Goal: Use online tool/utility: Use online tool/utility

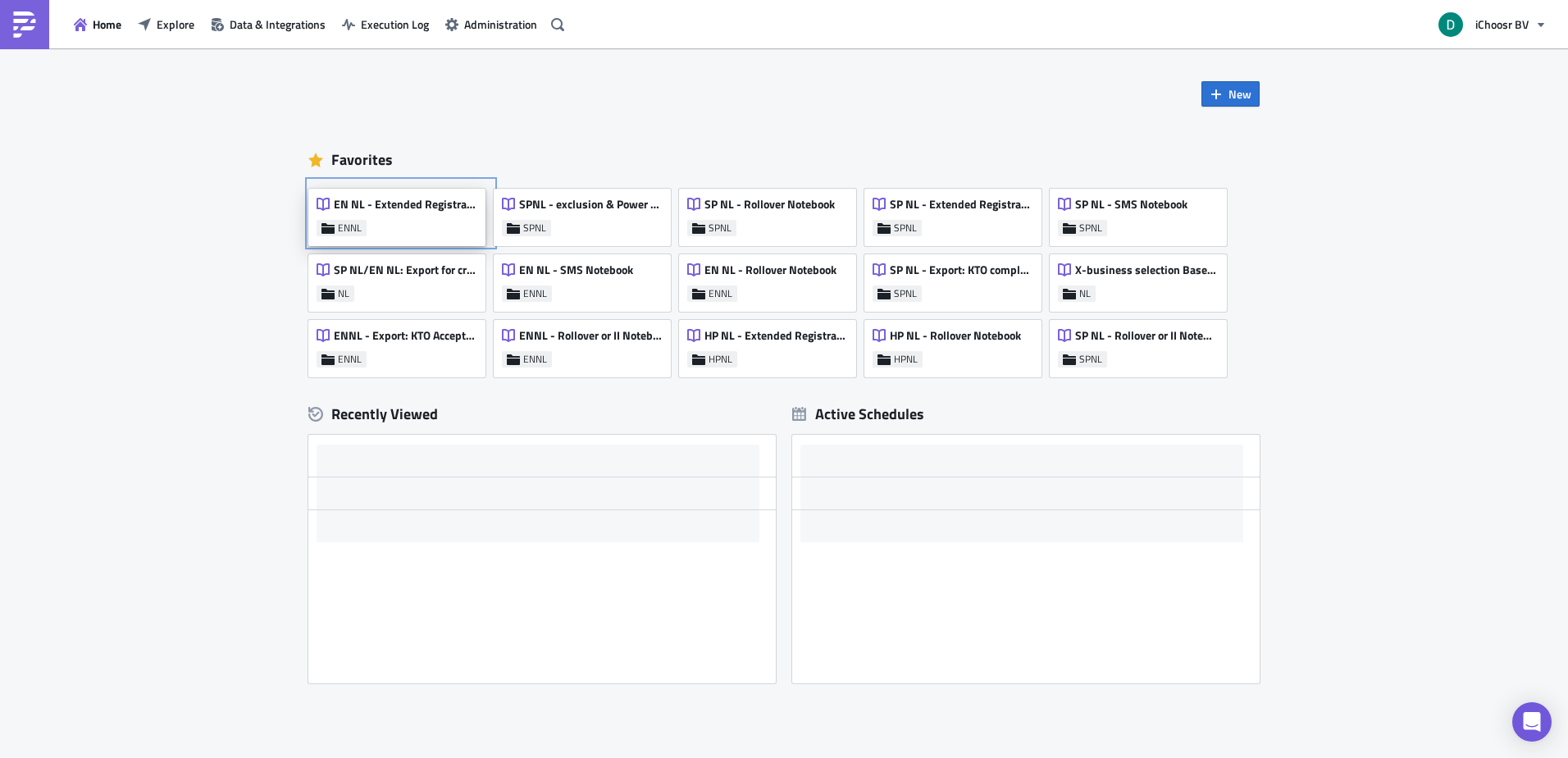
click at [400, 235] on div "EN NL - Extended Registrations export ENNL" at bounding box center [397, 217] width 177 height 57
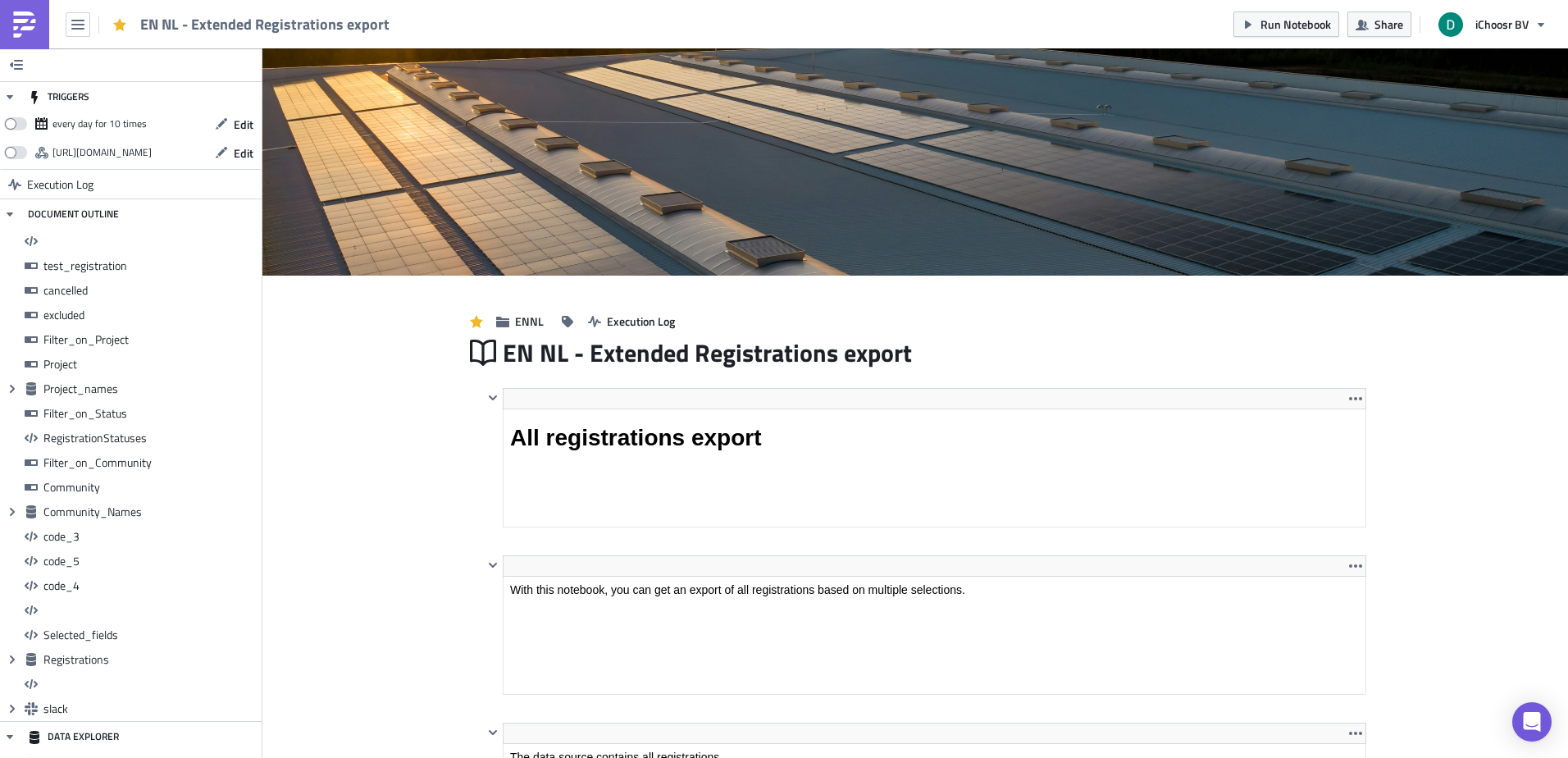
scroll to position [188, 861]
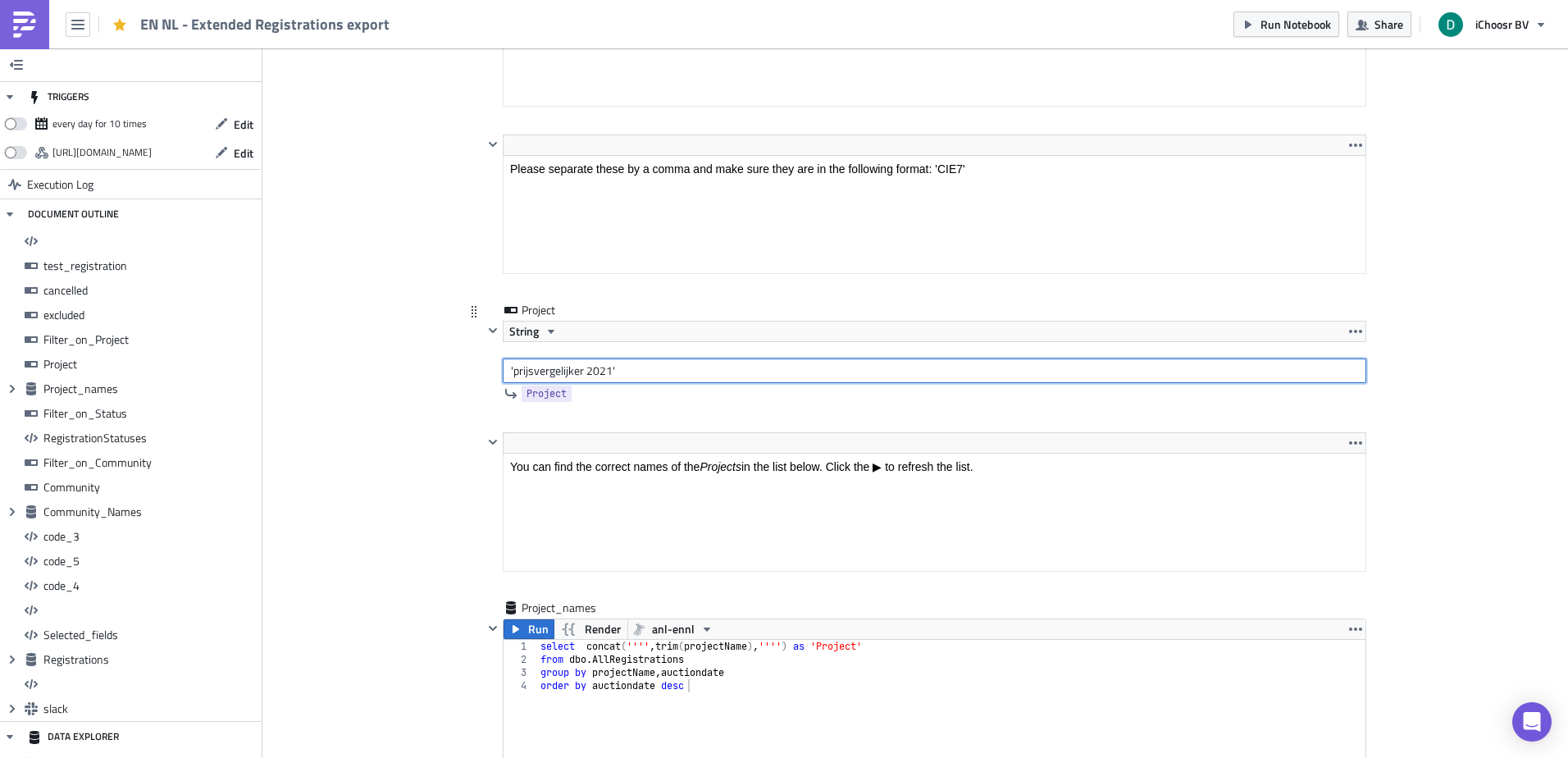
click at [530, 367] on input "'prijsvergelijker 2021'" at bounding box center [934, 370] width 864 height 25
drag, startPoint x: 530, startPoint y: 367, endPoint x: 587, endPoint y: 372, distance: 57.2
click at [587, 372] on input "'prijsvergelijker 2021'" at bounding box center [934, 370] width 864 height 25
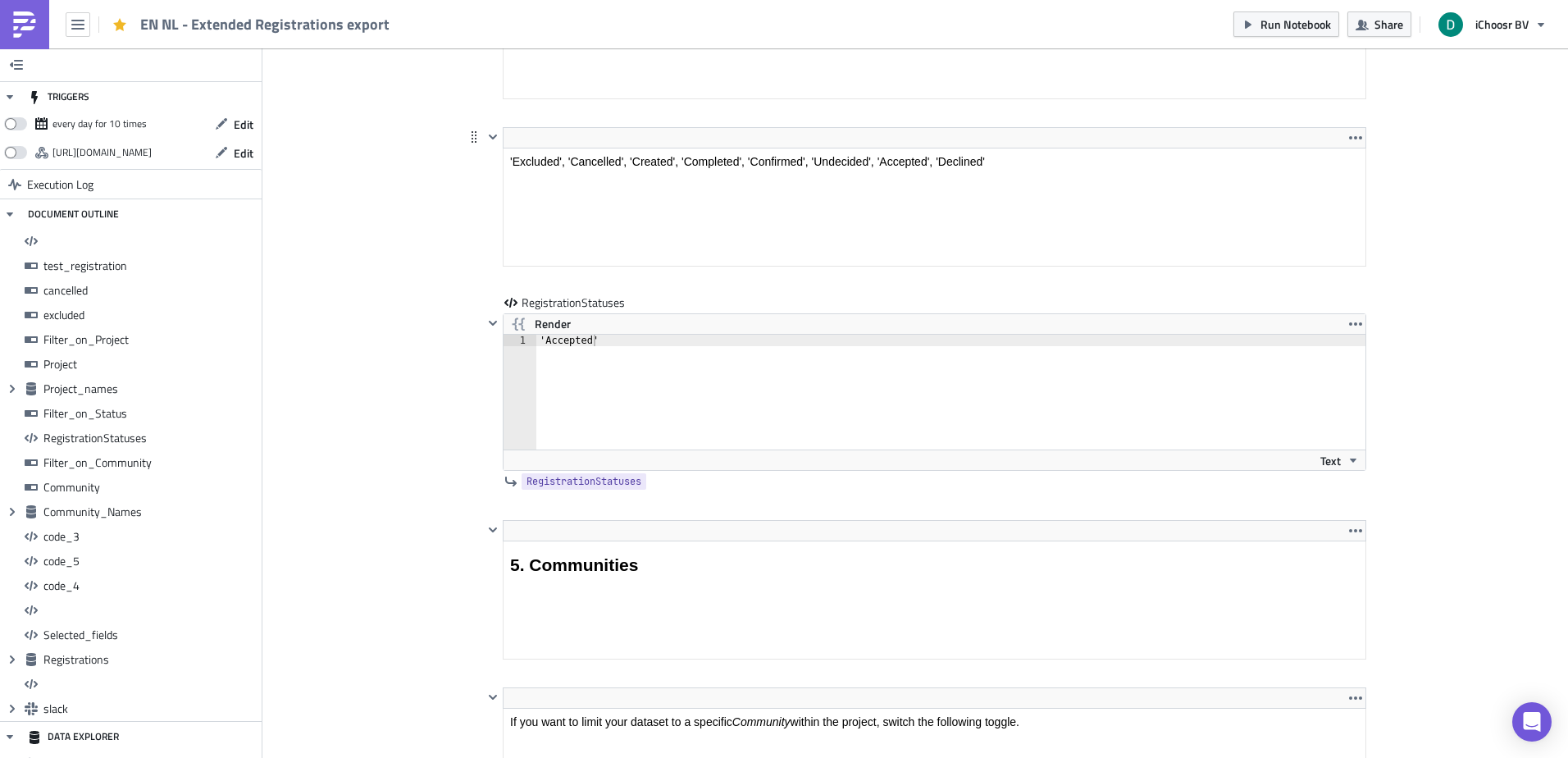
type input "'CIE52'"
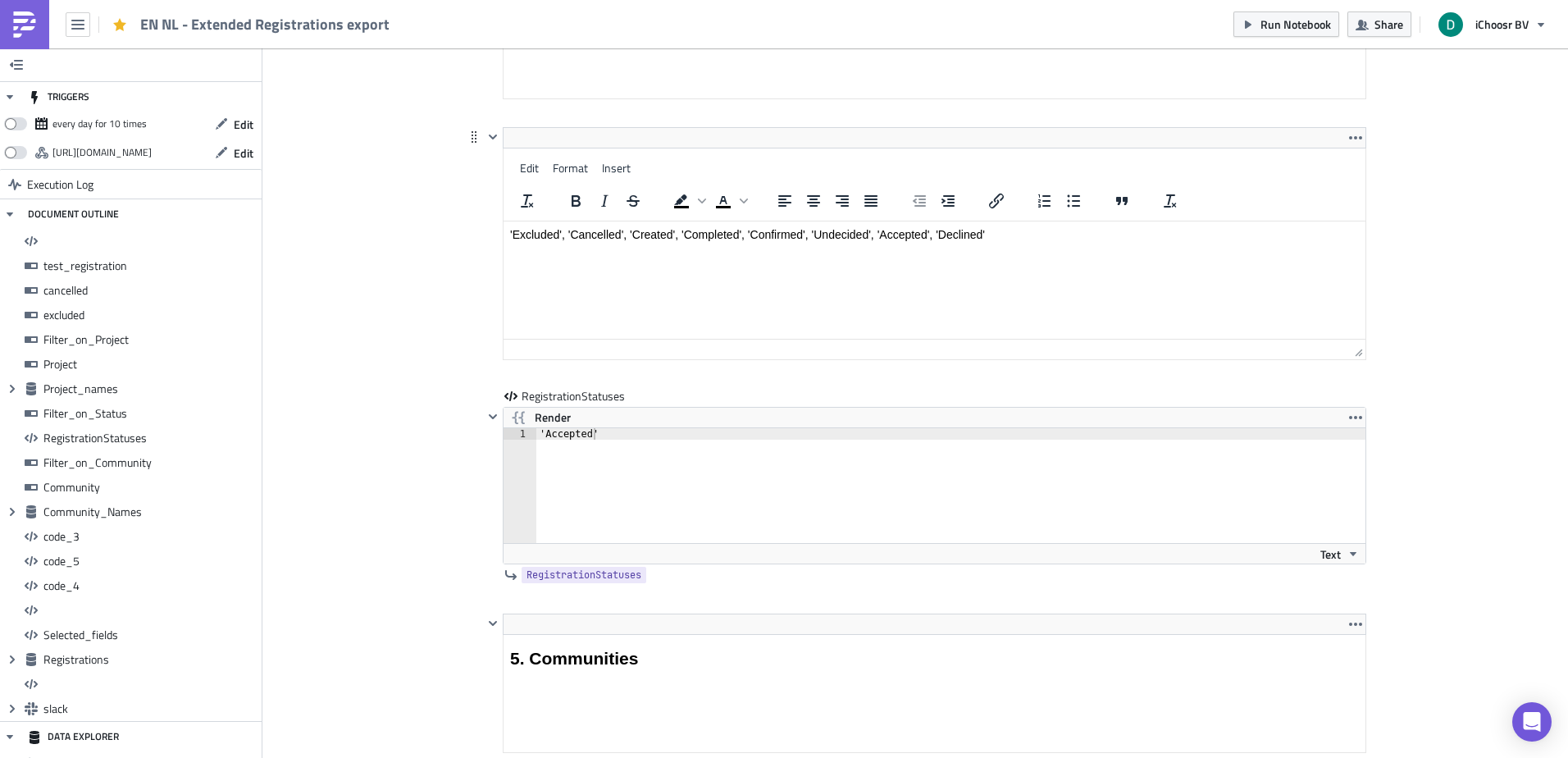
click at [768, 222] on html "'Excluded', 'Cancelled', 'Created', 'Completed', 'Confirmed', 'Undecided', 'Acc…" at bounding box center [934, 234] width 862 height 26
click at [698, 459] on div "'Accepted' 1 'Accepted' ההההההההההההההההההההההההההההההההההההההההההההההההההההההה…" at bounding box center [934, 494] width 862 height 136
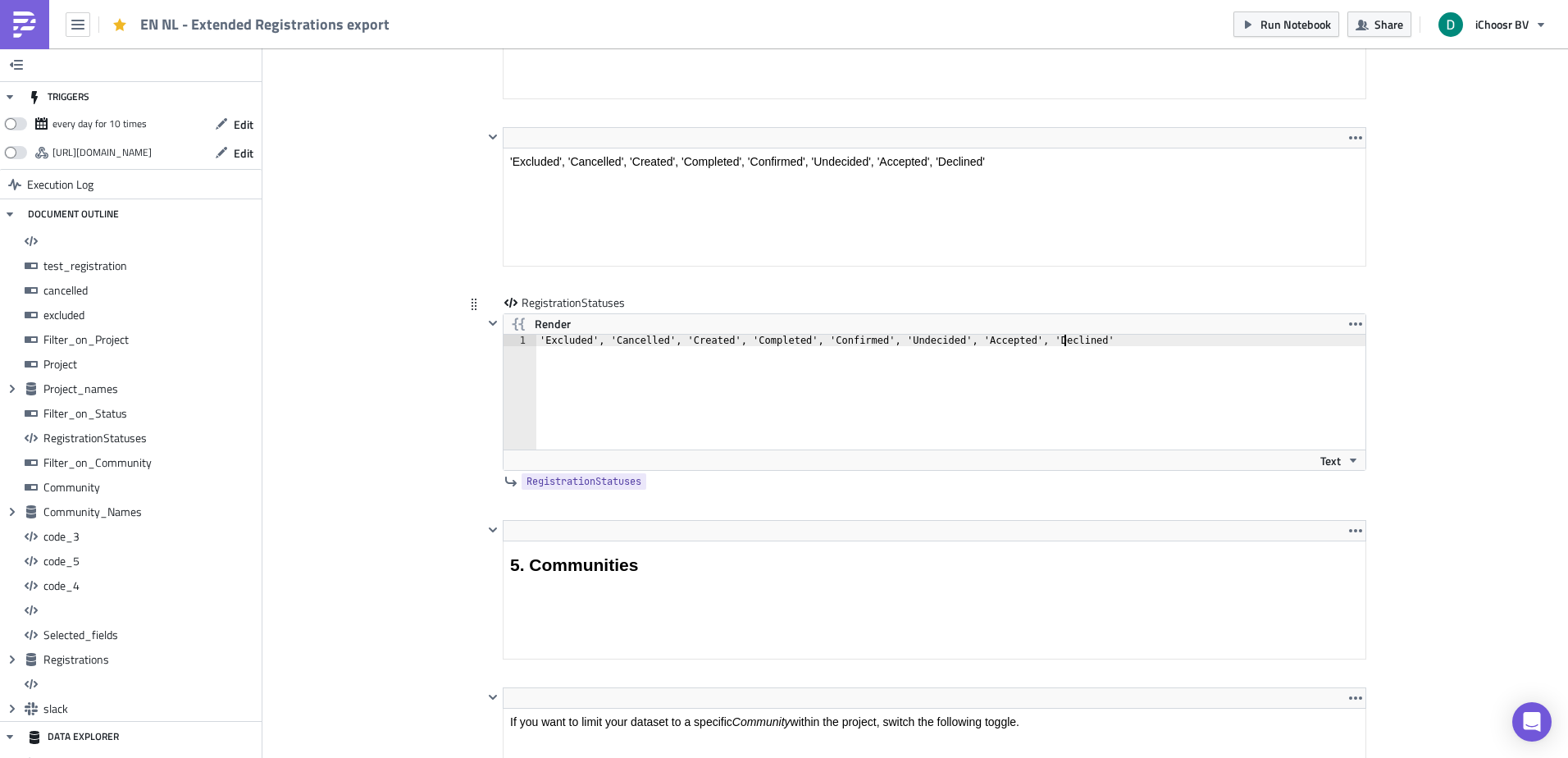
type textarea "'Excluded', 'Cancelled', 'Created', 'Completed', 'Confirmed', 'Undecided', 'Acc…"
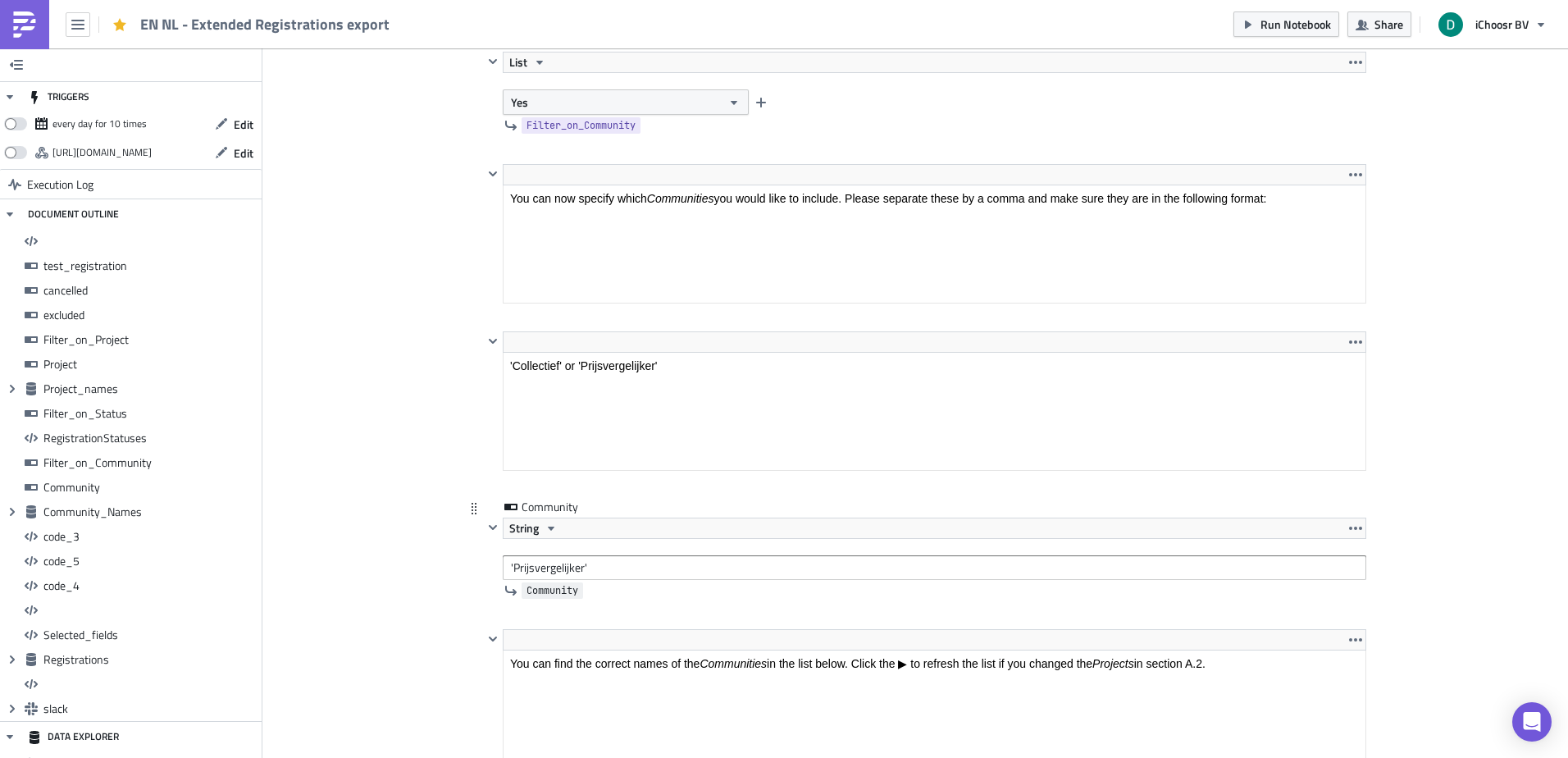
click at [540, 583] on span "Community" at bounding box center [552, 590] width 52 height 16
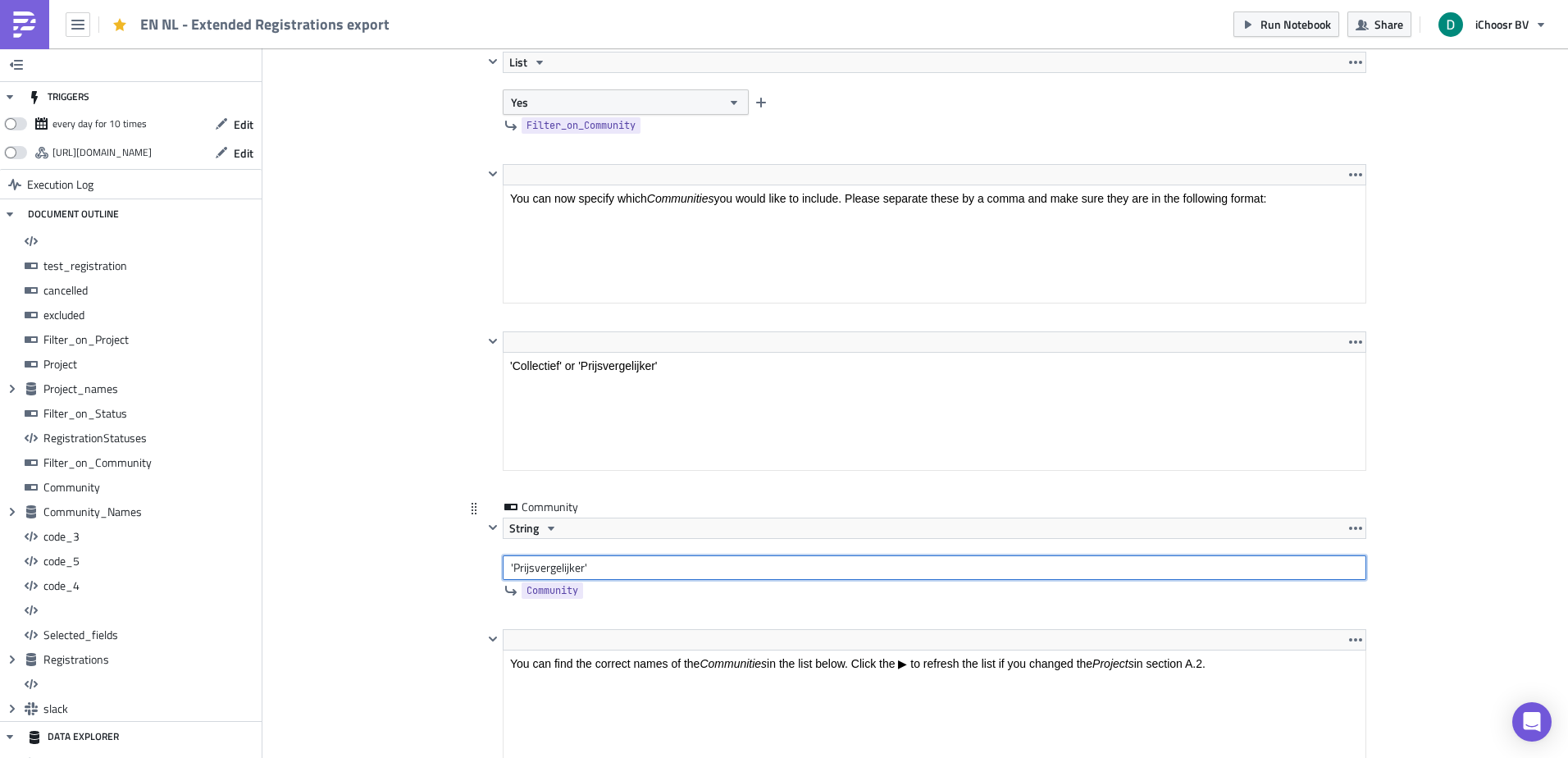
click at [532, 571] on input "'Prijsvergelijker'" at bounding box center [934, 567] width 864 height 25
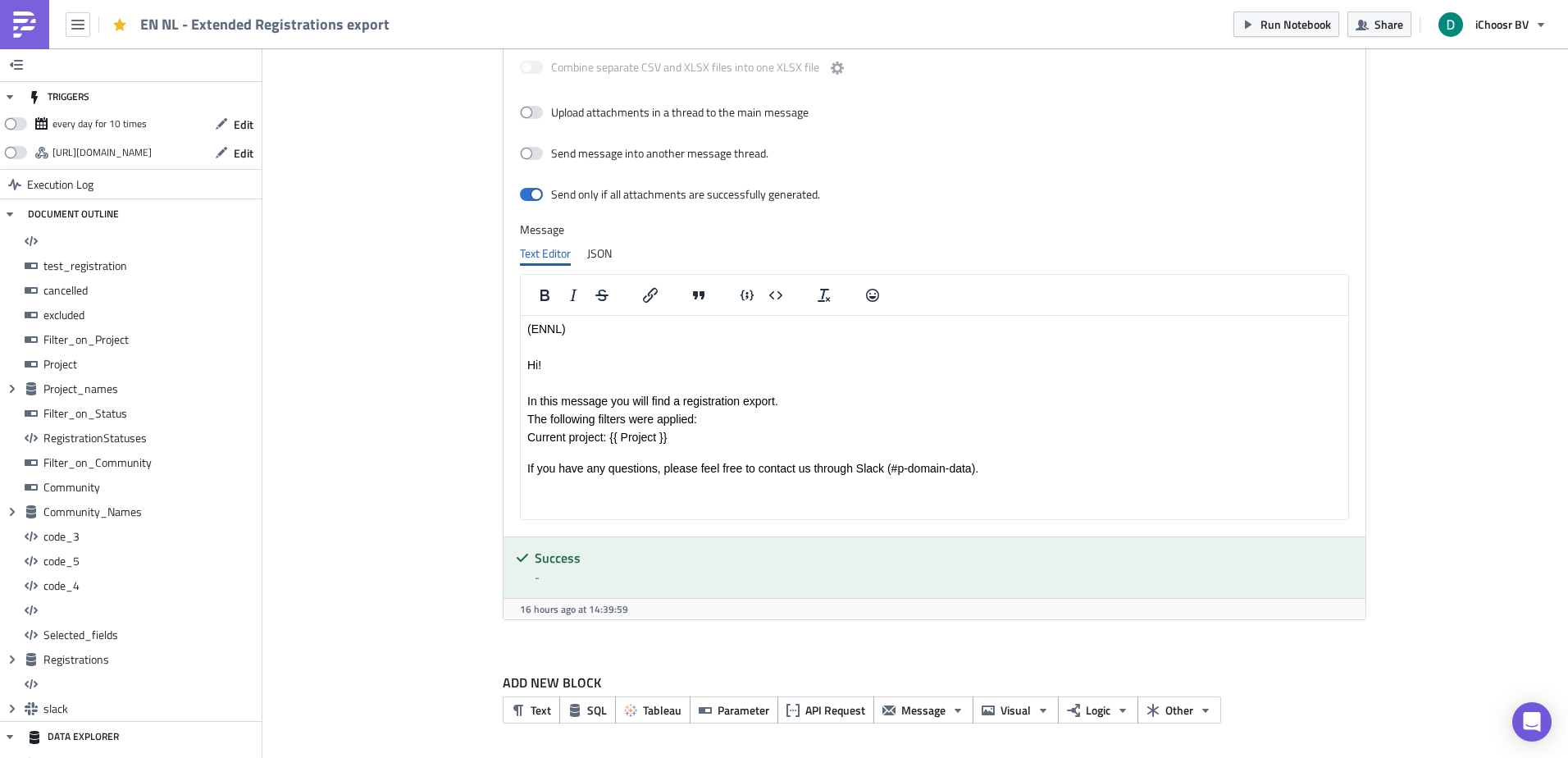
type input "'Collectief'"
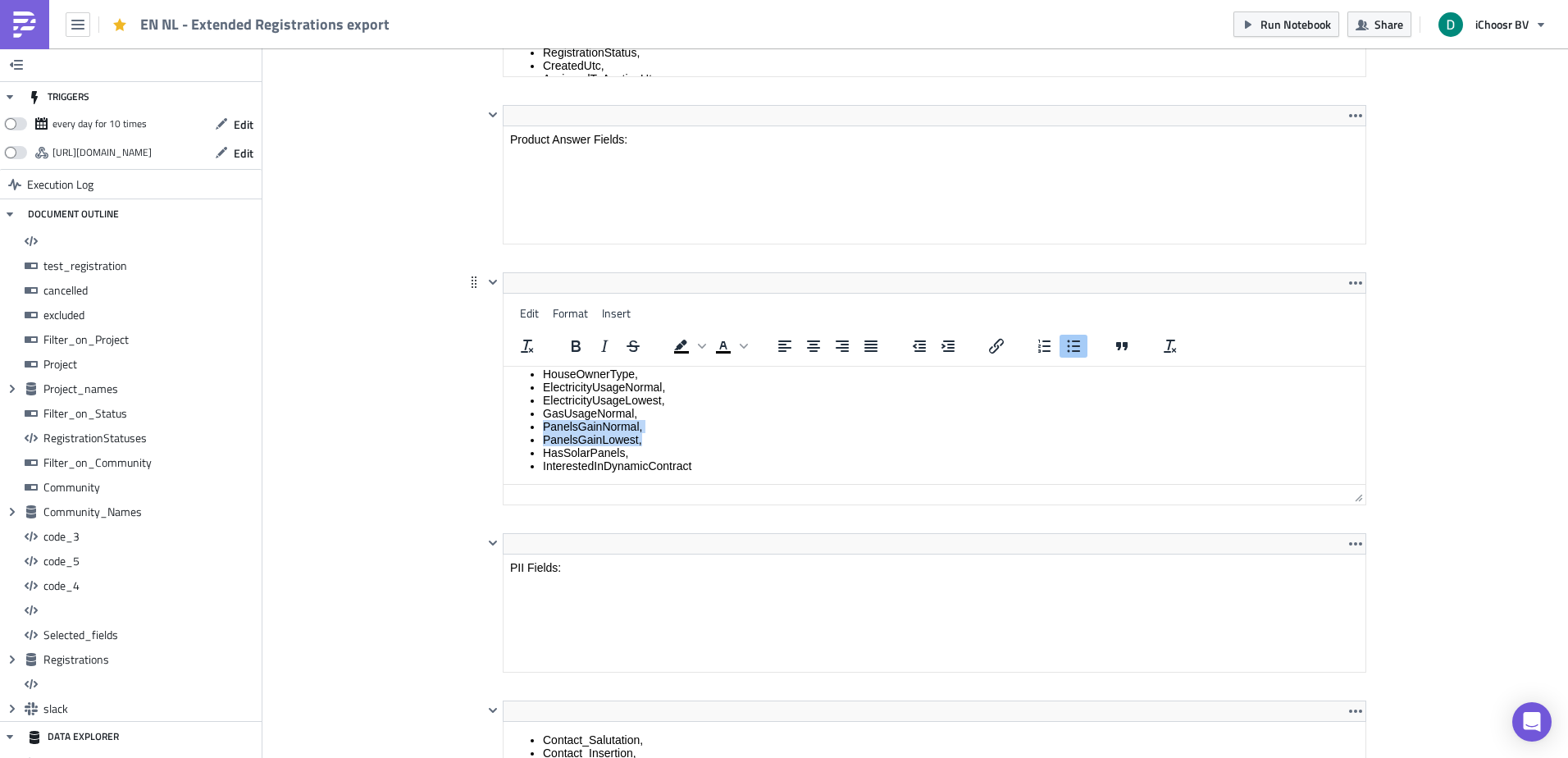
drag, startPoint x: 622, startPoint y: 397, endPoint x: 531, endPoint y: 427, distance: 95.8
click at [531, 427] on ul "HasGas, HasElectricity, CurrentSupplier, CurrentContractDuration, HouseOwnerTyp…" at bounding box center [934, 393] width 849 height 158
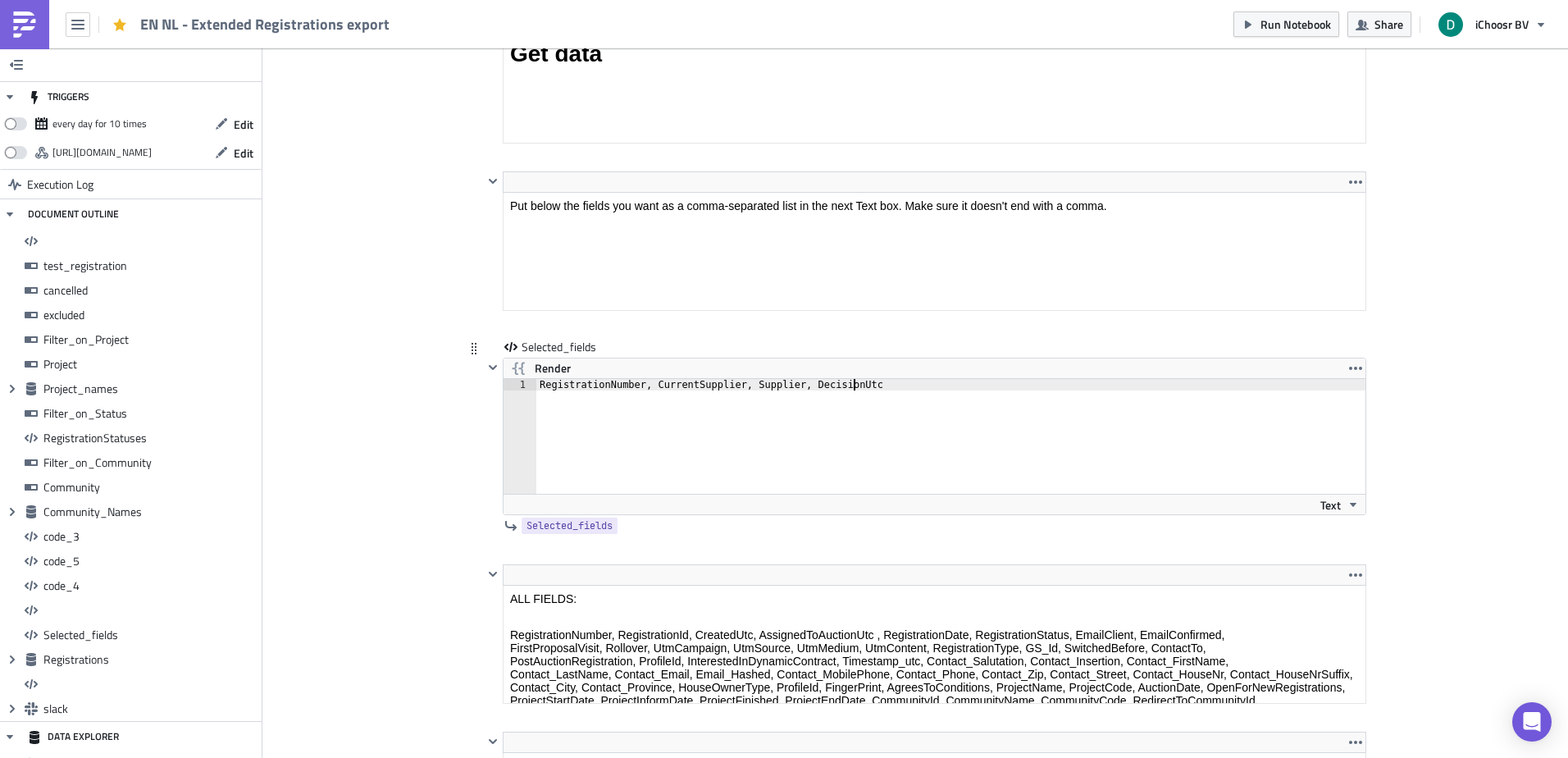
click at [906, 427] on div "RegistrationNumber, CurrentSupplier, Supplier, DecisionUtc" at bounding box center [961, 447] width 848 height 138
click at [1177, 410] on div "RegistrationNumber, CurrentSupplier, Supplier, DecisionUtc, PanelsGainNormal, P…" at bounding box center [961, 447] width 848 height 138
type textarea "RegistrationNumber, CurrentSupplier, Supplier, DecisionUtc, PanelsGainNormal, P…"
click at [1273, 24] on span "Run Notebook" at bounding box center [1295, 24] width 70 height 17
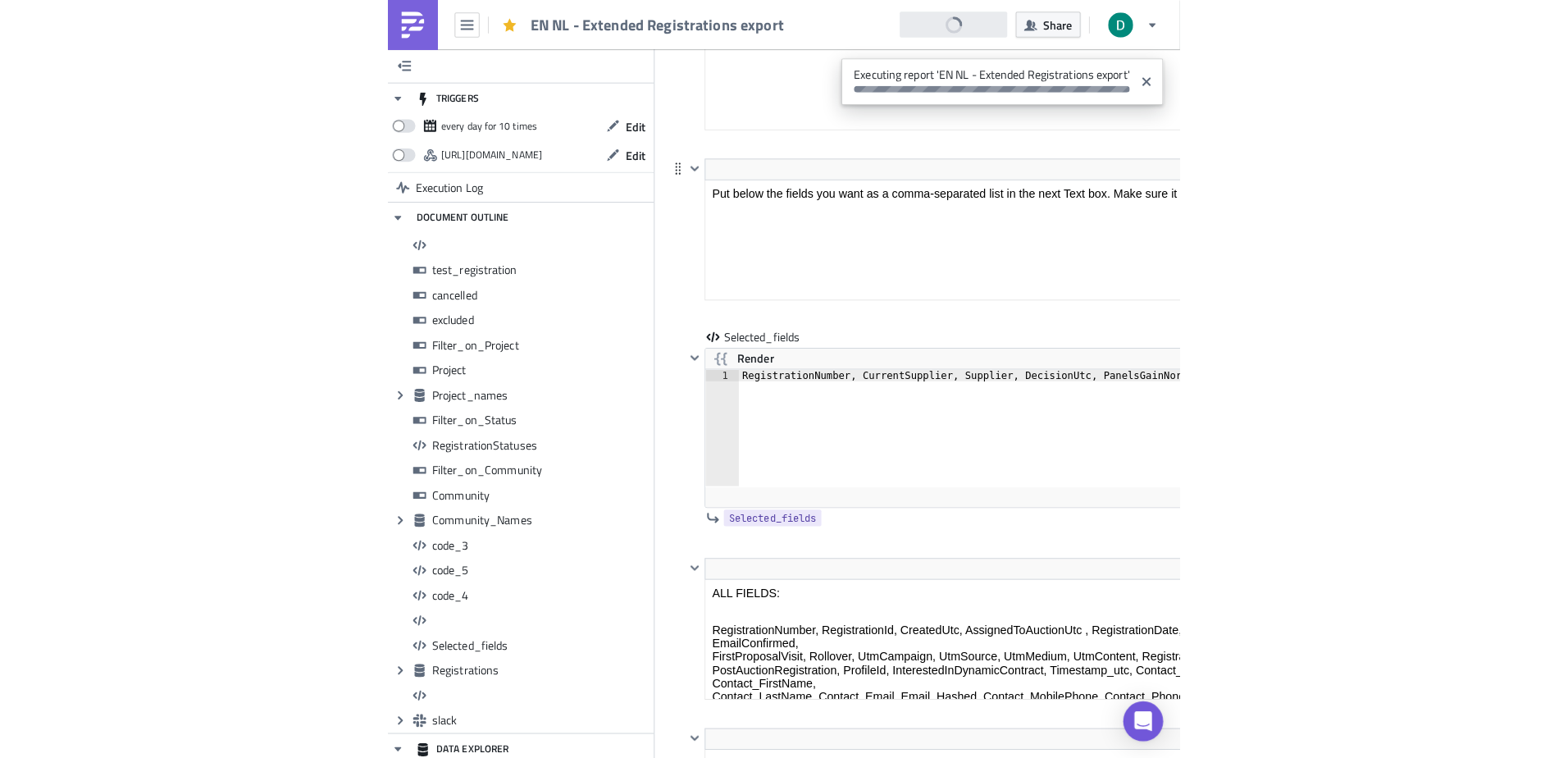
scroll to position [11775, 0]
